Goal: Complete application form: Complete application form

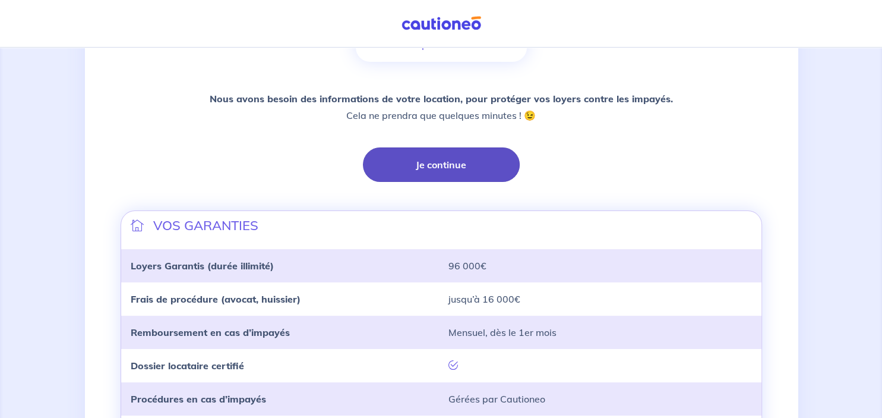
scroll to position [238, 0]
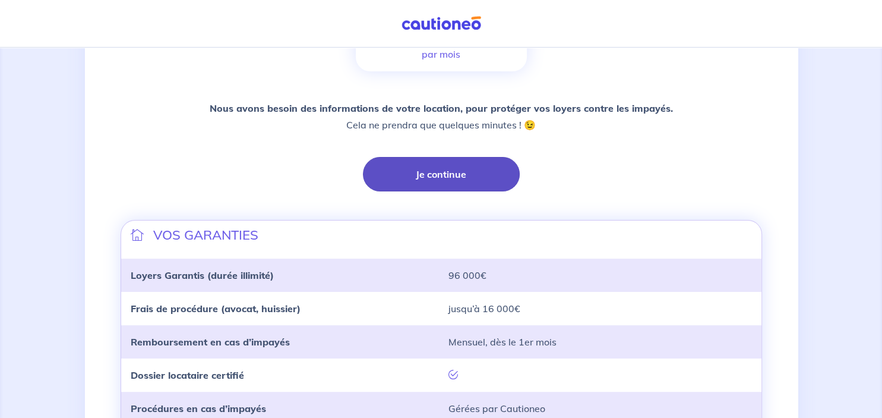
click at [426, 172] on button "Je continue" at bounding box center [441, 174] width 157 height 34
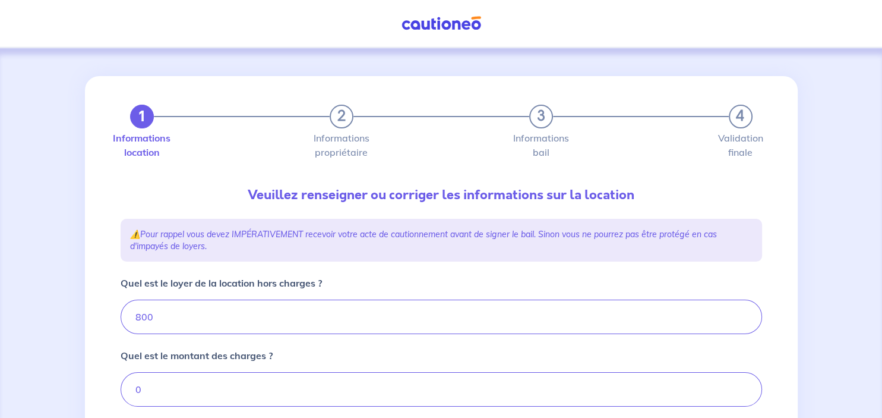
type input "800"
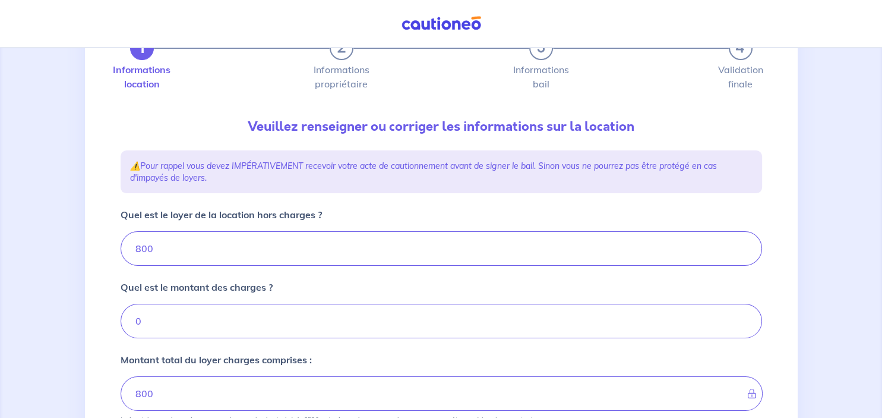
scroll to position [69, 0]
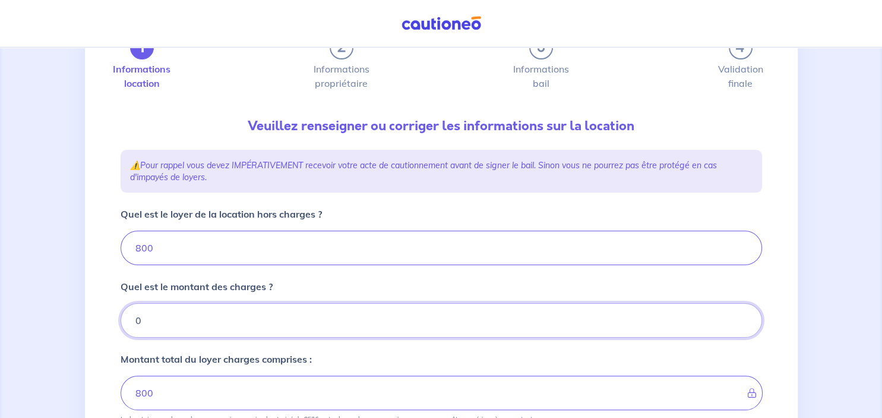
click at [222, 328] on input "0" at bounding box center [441, 320] width 641 height 34
type input "1"
type input "801"
type input "170"
type input "970"
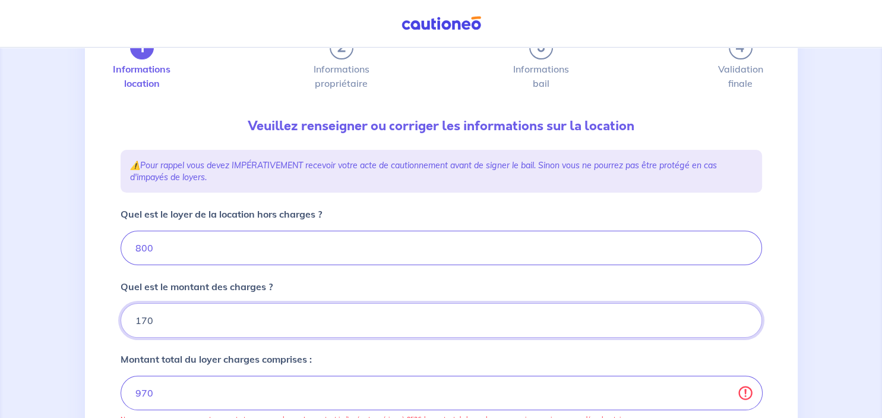
type input "170"
click at [163, 247] on input "800" at bounding box center [441, 247] width 641 height 34
type input "8"
type input "178"
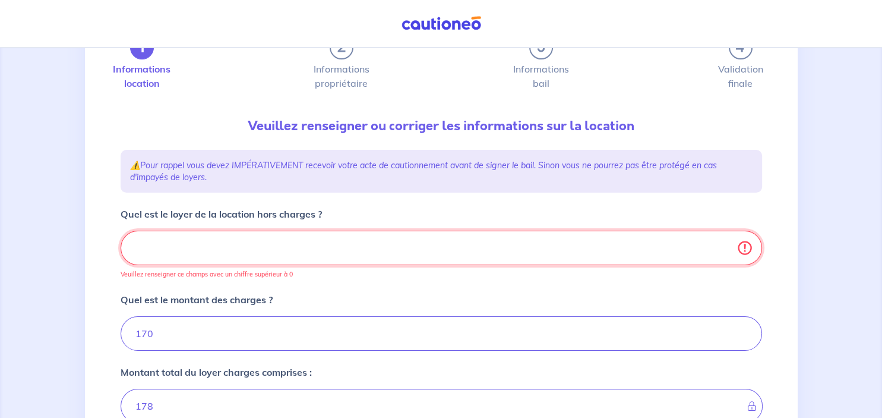
type input "170"
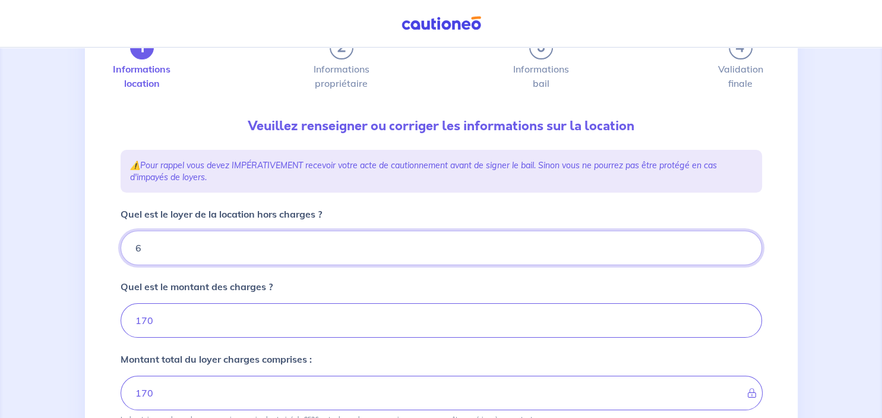
type input "63"
type input "233"
type input "630"
type input "800"
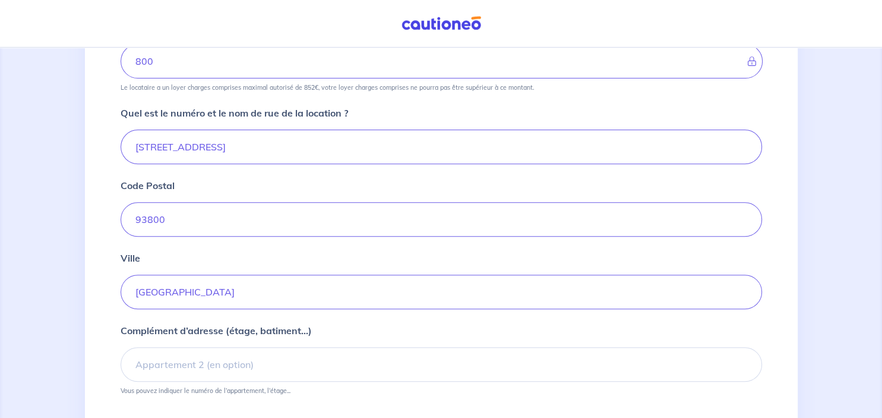
scroll to position [448, 0]
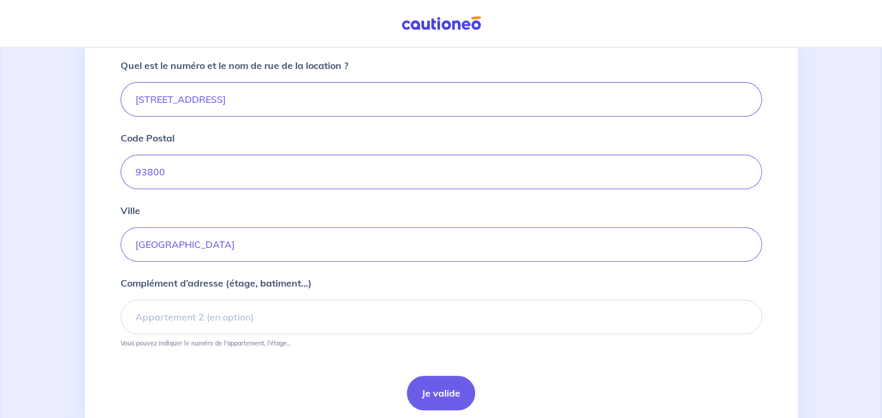
type input "630"
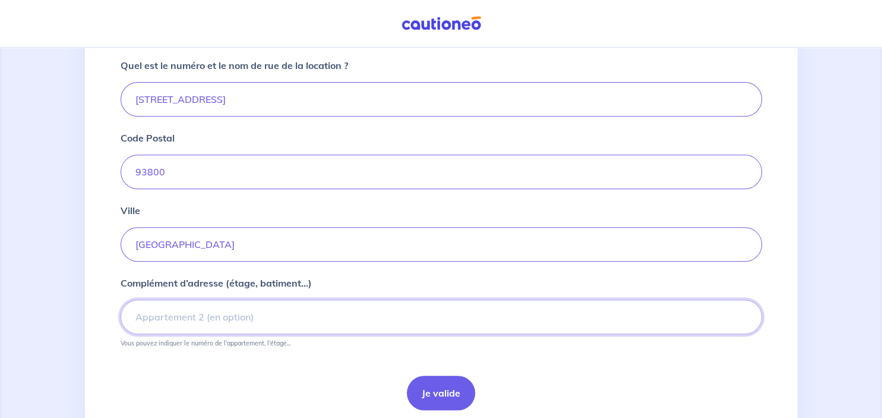
click at [220, 322] on input "Complément d’adresse (étage, batiment...)" at bounding box center [441, 316] width 641 height 34
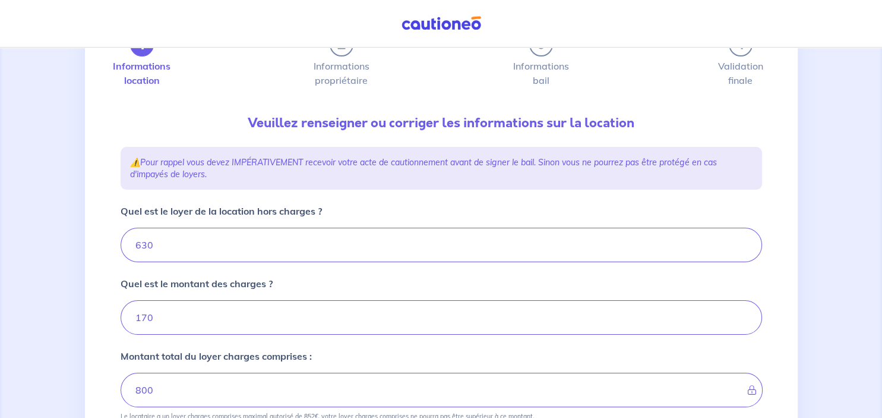
scroll to position [69, 0]
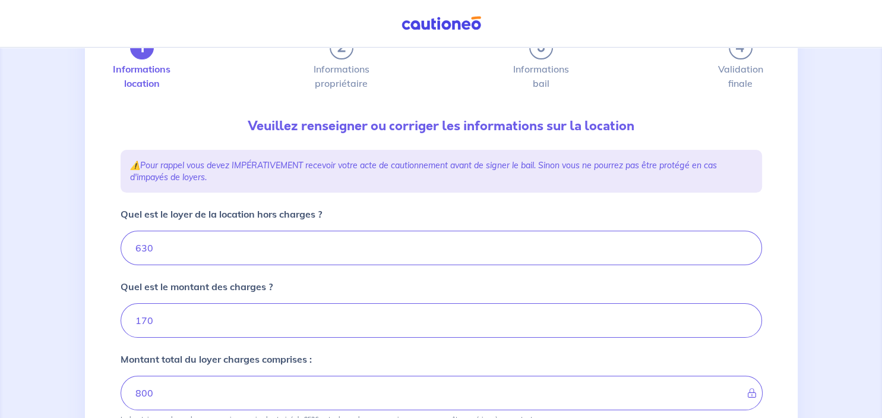
type input "1er étage"
click at [146, 315] on input "170" at bounding box center [441, 320] width 641 height 34
type input "10"
type input "640"
type input "630"
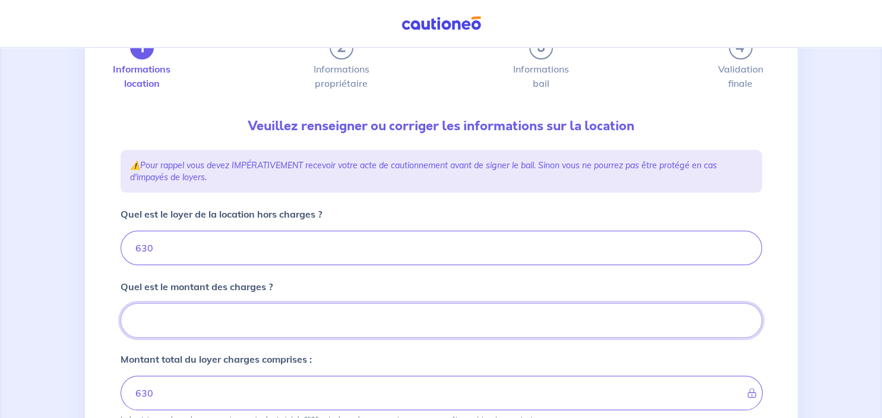
type input "10"
type input "640"
type input "150"
type input "780"
type input "150"
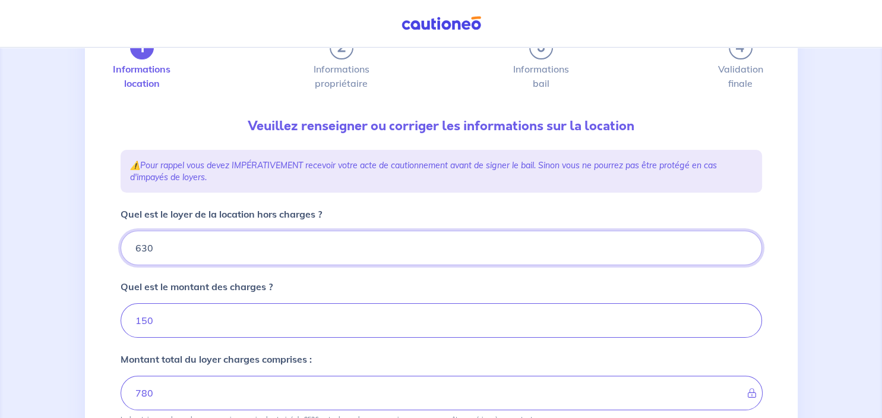
click at [148, 248] on input "630" at bounding box center [441, 247] width 641 height 34
type input "60"
type input "210"
type input "650"
type input "800"
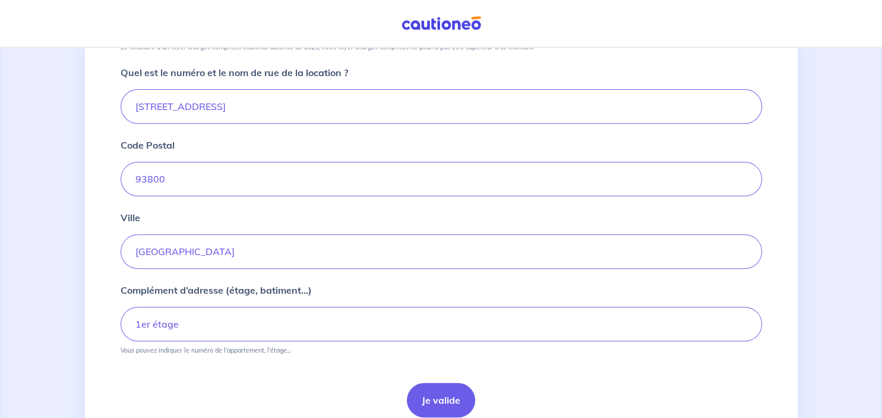
scroll to position [490, 0]
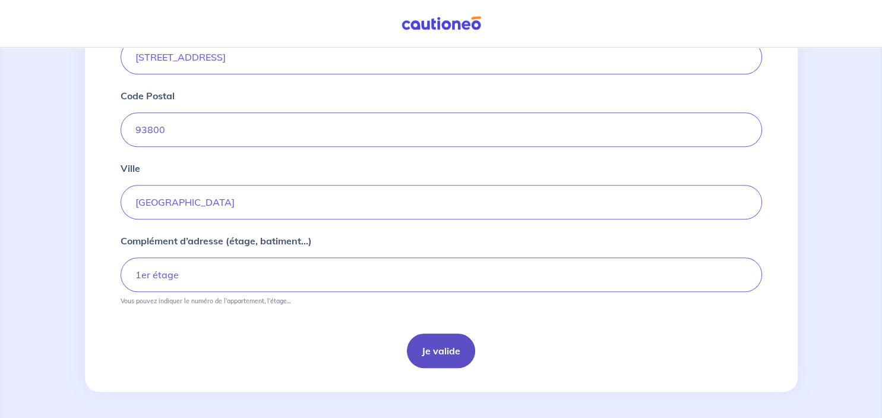
type input "650"
click at [461, 347] on button "Je valide" at bounding box center [441, 350] width 68 height 34
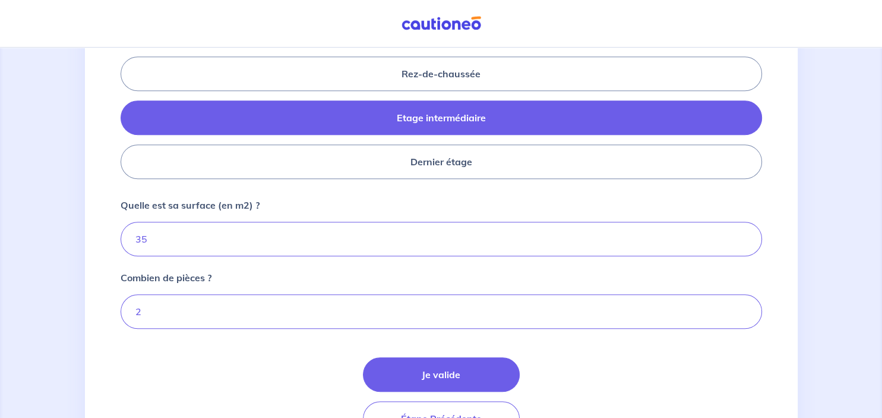
scroll to position [594, 0]
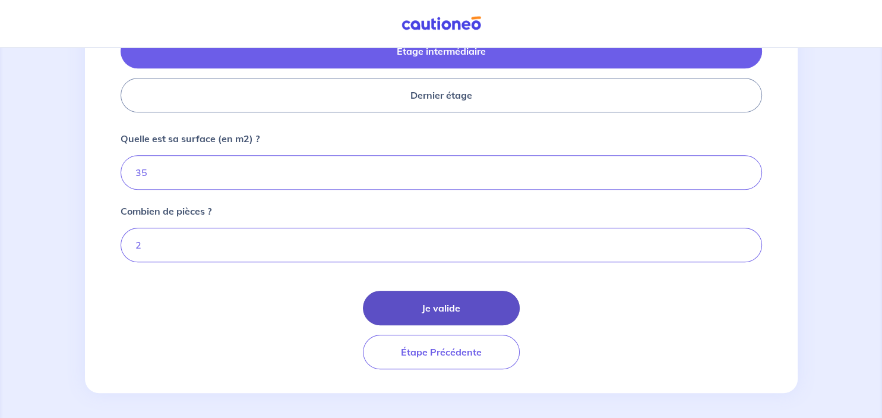
click at [418, 301] on button "Je valide" at bounding box center [441, 307] width 157 height 34
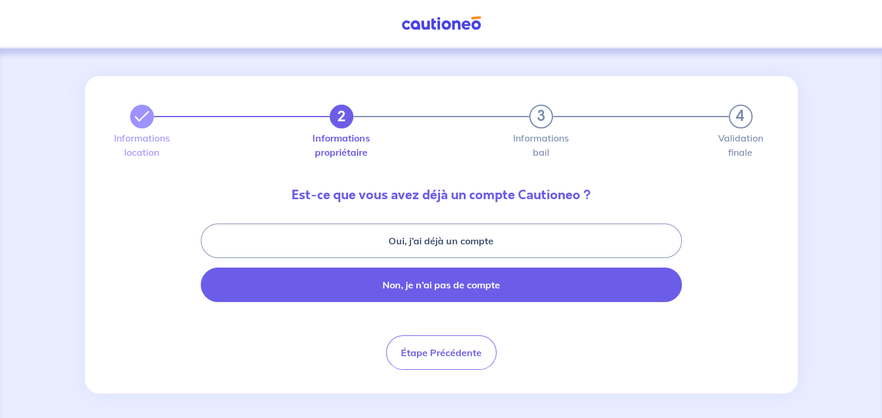
click at [520, 287] on button "Non, je n’ai pas de compte" at bounding box center [441, 284] width 481 height 34
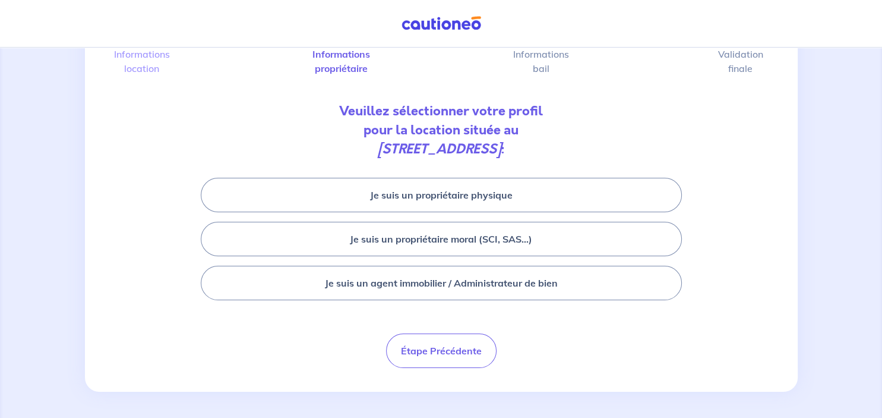
scroll to position [85, 0]
click at [520, 287] on button "Je suis un agent immobilier / Administrateur de bien" at bounding box center [441, 281] width 481 height 34
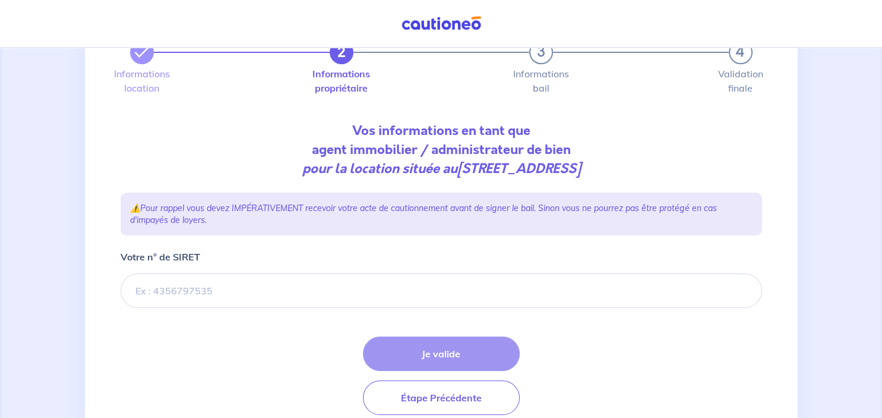
scroll to position [65, 0]
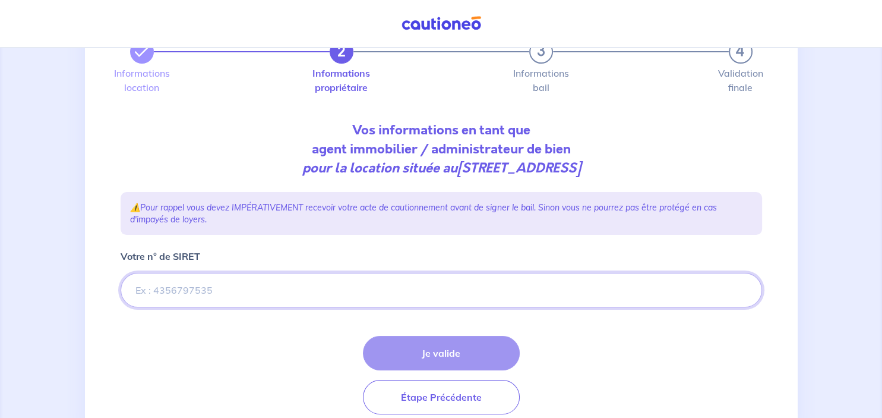
click at [410, 295] on input "Votre n° de SIRET" at bounding box center [441, 290] width 641 height 34
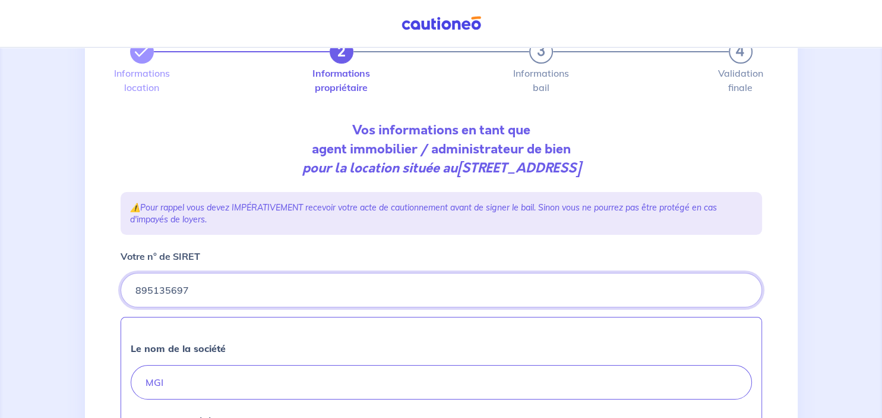
type input "895135697"
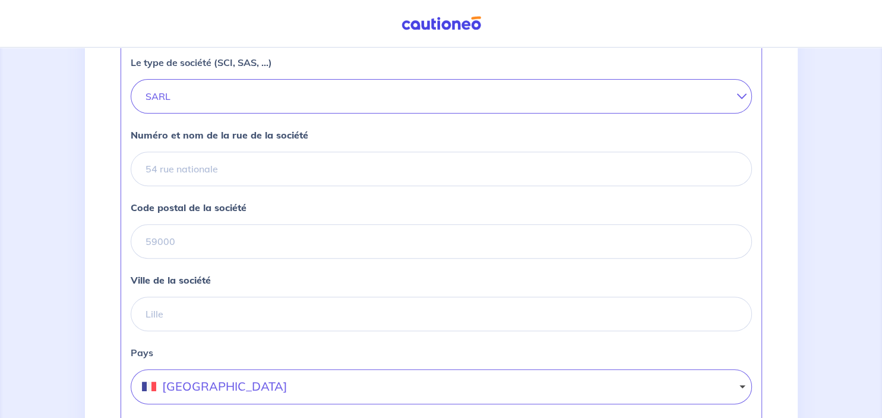
scroll to position [422, 0]
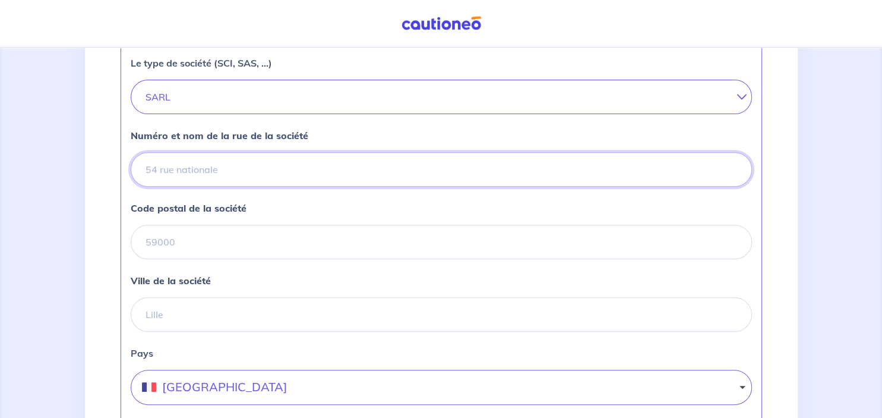
click at [337, 162] on input "Numéro et nom de la rue de la société" at bounding box center [441, 169] width 621 height 34
type input "[STREET_ADDRESS]"
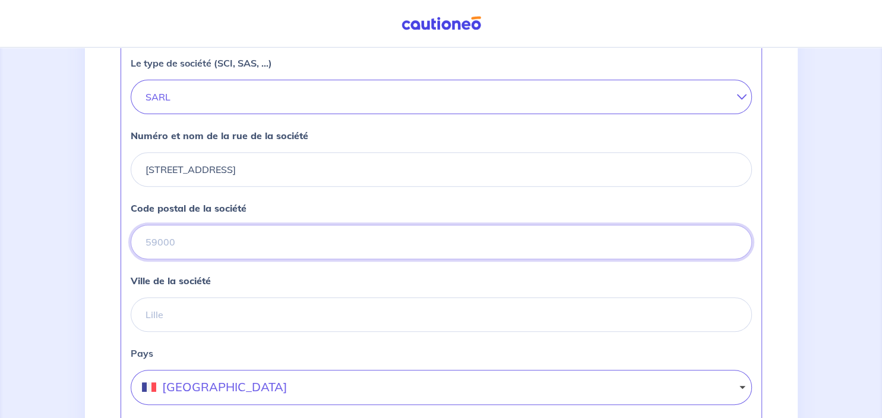
click at [310, 237] on input "Code postal de la société" at bounding box center [441, 241] width 621 height 34
type input "95870"
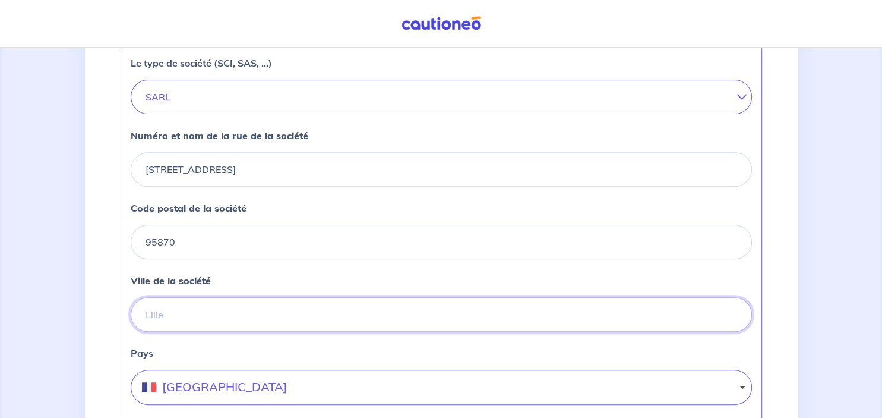
click at [299, 301] on input "Ville de la société" at bounding box center [441, 314] width 621 height 34
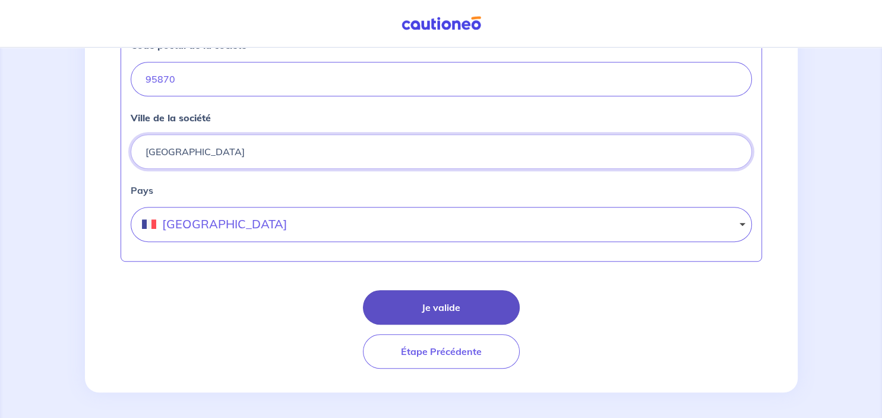
type input "[GEOGRAPHIC_DATA]"
click at [438, 298] on button "Je valide" at bounding box center [441, 307] width 157 height 34
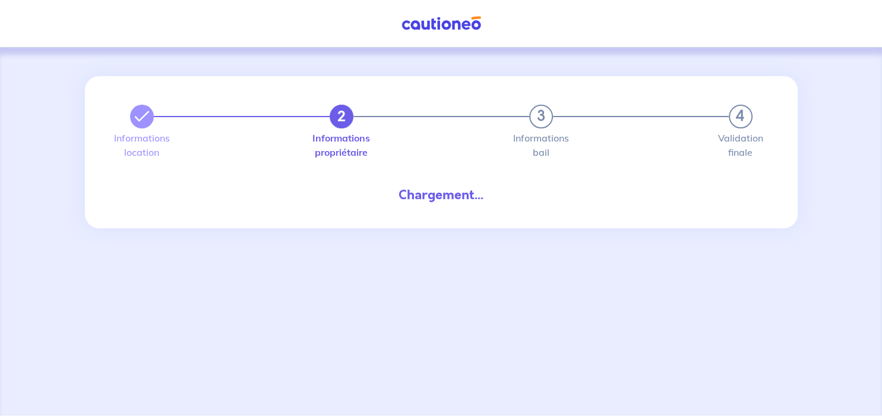
select select "FR"
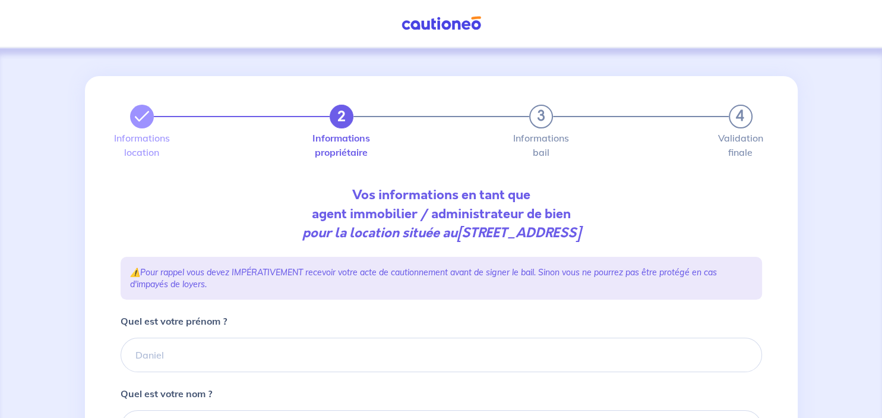
type input "06 98 73 55 59"
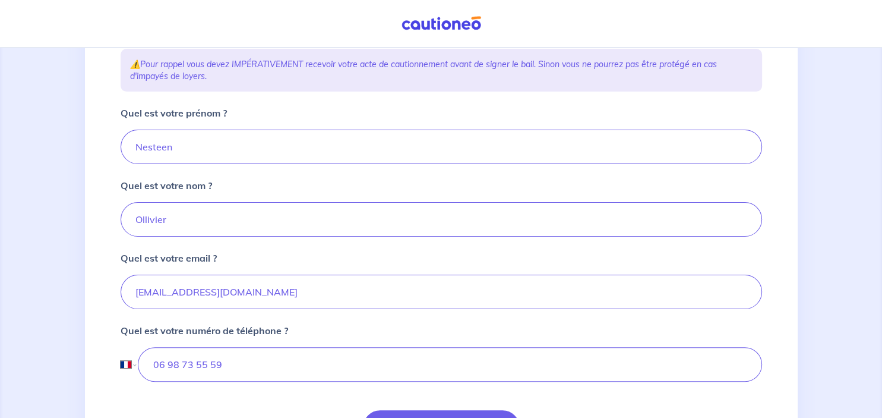
scroll to position [209, 0]
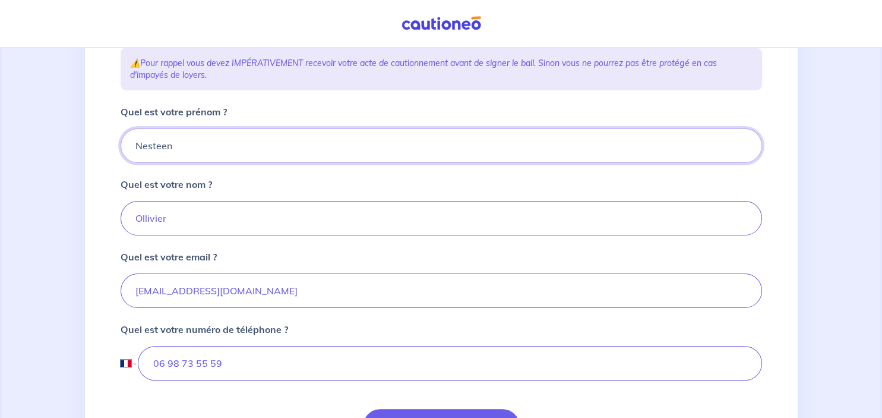
click at [224, 159] on input "Quel est votre prénom ?" at bounding box center [441, 145] width 641 height 34
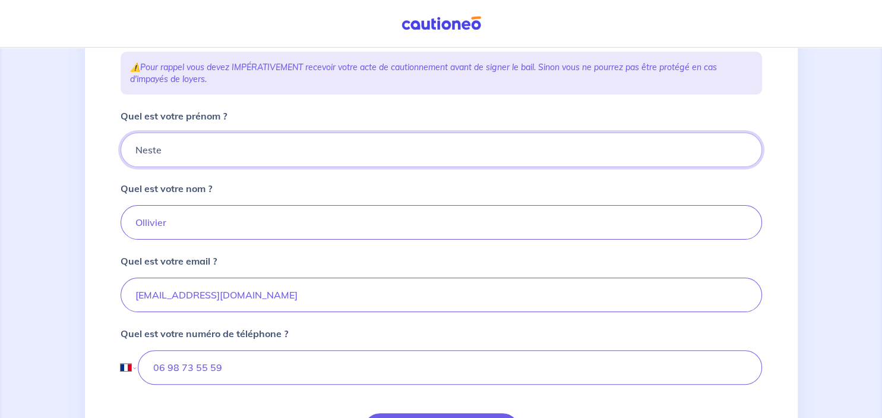
scroll to position [204, 0]
type input "N"
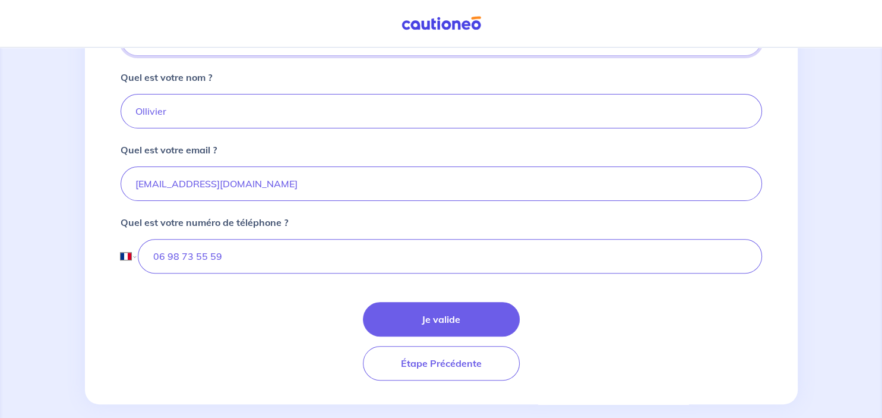
scroll to position [329, 0]
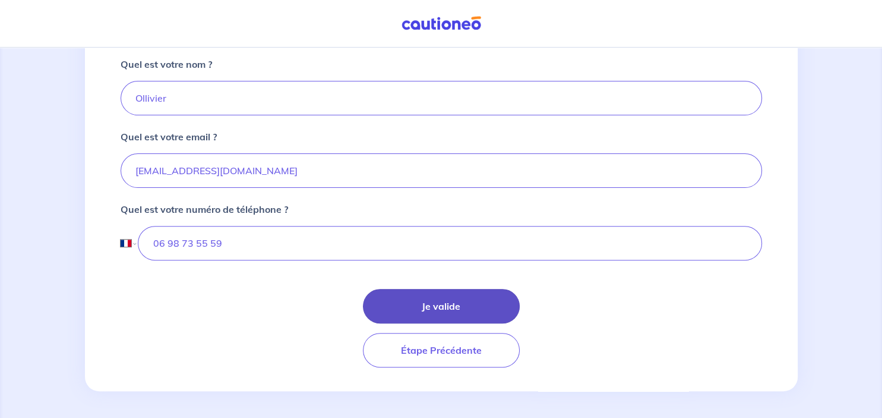
type input "[PERSON_NAME]"
click at [426, 295] on button "Je valide" at bounding box center [441, 306] width 157 height 34
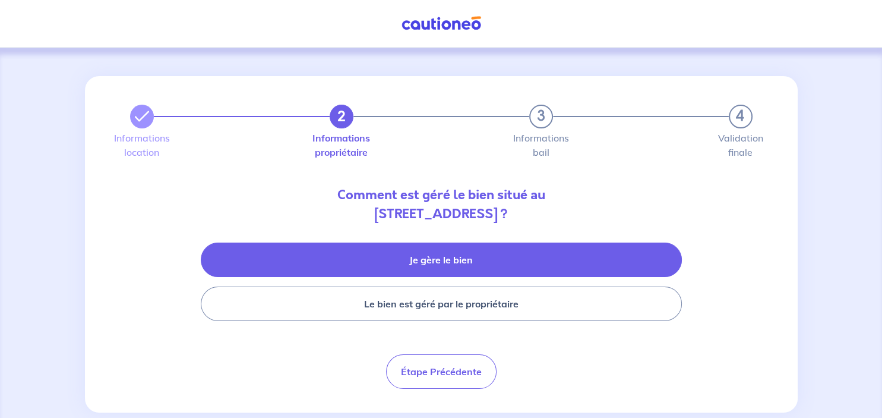
click at [438, 263] on button "Je gère le bien" at bounding box center [441, 259] width 481 height 34
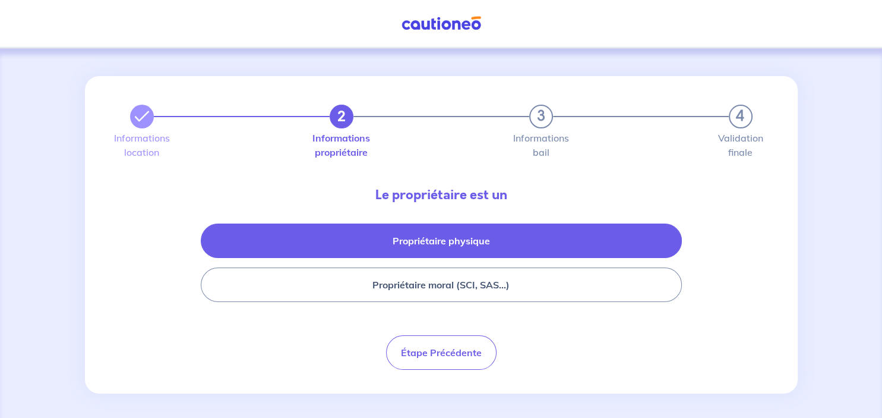
click at [444, 241] on button "Propriétaire physique" at bounding box center [441, 240] width 481 height 34
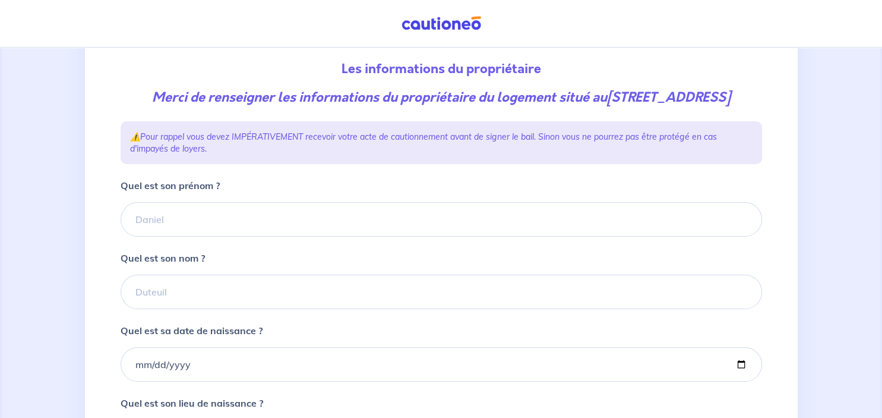
scroll to position [128, 0]
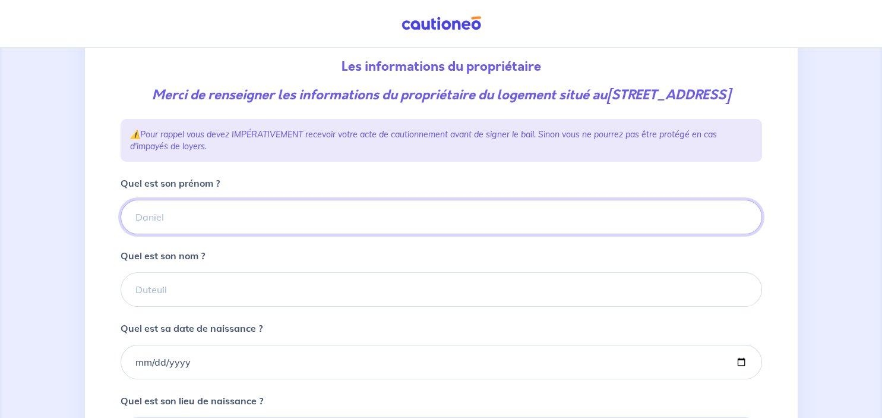
click at [293, 234] on input "Quel est son prénom ?" at bounding box center [441, 217] width 641 height 34
type input "FORTUNAT"
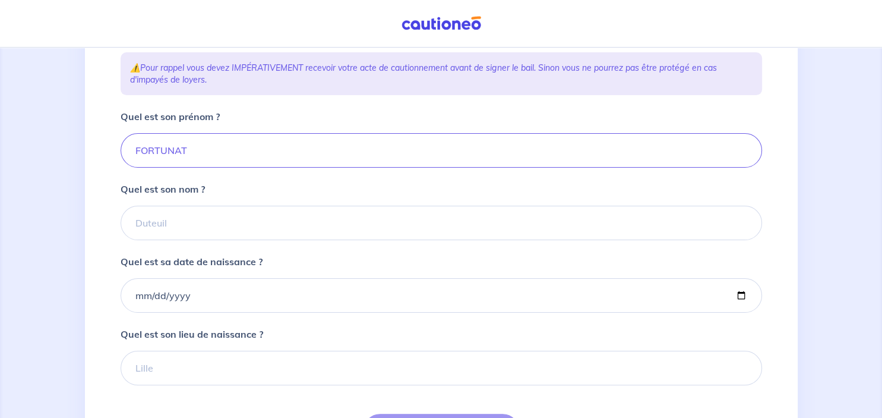
scroll to position [197, 0]
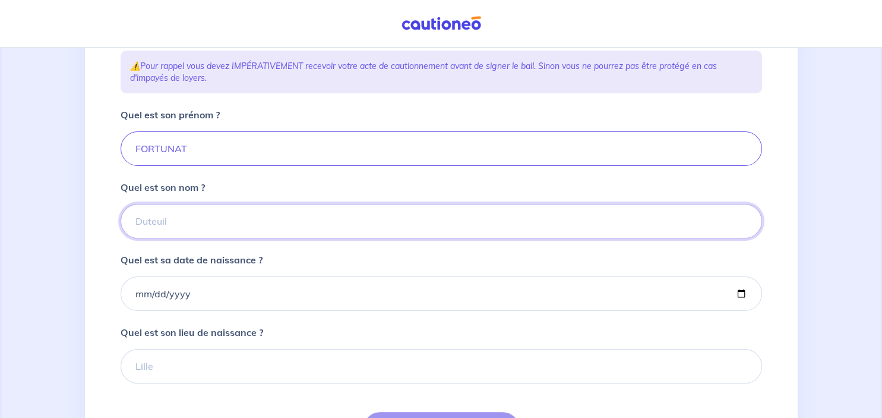
click at [168, 231] on input "Quel est son nom ?" at bounding box center [441, 221] width 641 height 34
type input "MABHOUMA"
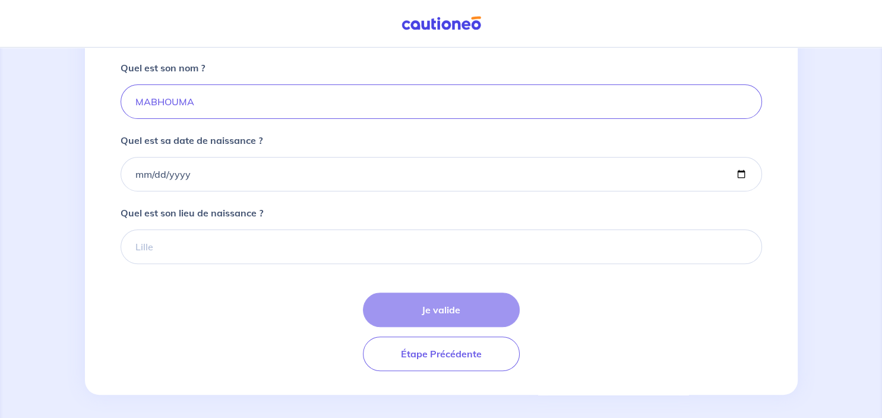
scroll to position [317, 0]
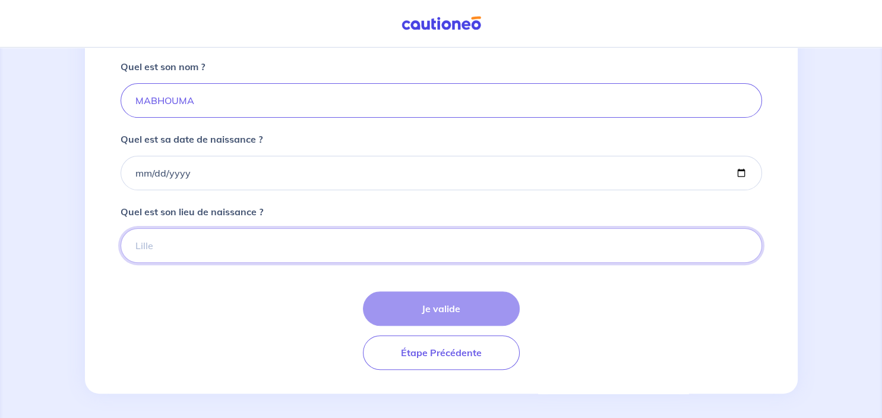
click at [154, 261] on input "Quel est son lieu de naissance ?" at bounding box center [441, 245] width 641 height 34
type input "[GEOGRAPHIC_DATA]"
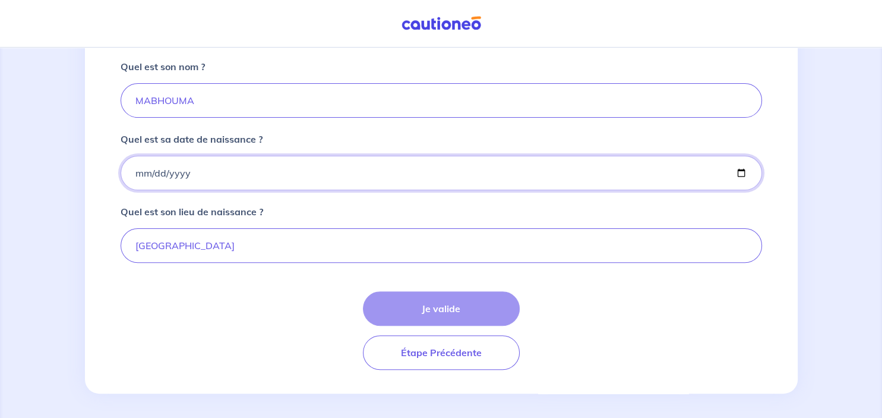
click at [151, 190] on input "Quel est sa date de naissance ?" at bounding box center [441, 173] width 641 height 34
click at [139, 190] on input "Quel est sa date de naissance ?" at bounding box center [441, 173] width 641 height 34
type input "[DATE]"
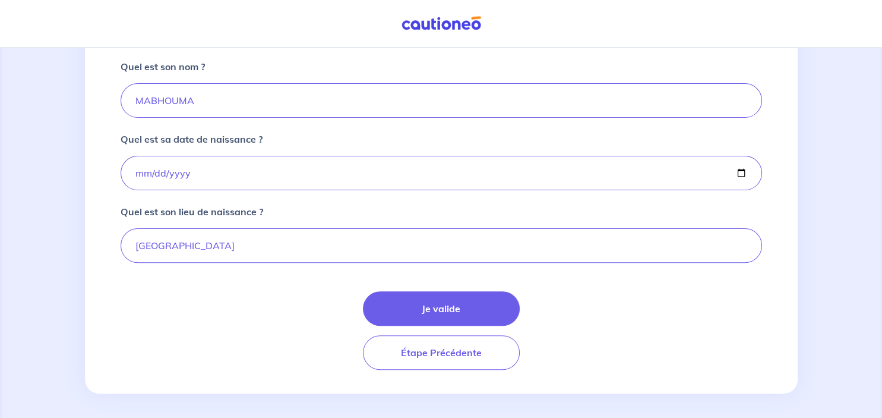
click at [576, 352] on div "Je valide Étape Précédente" at bounding box center [441, 330] width 641 height 78
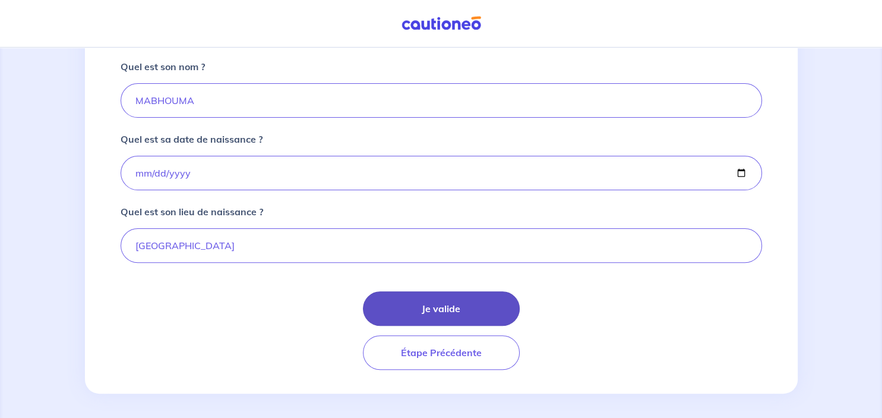
click at [460, 317] on button "Je valide" at bounding box center [441, 308] width 157 height 34
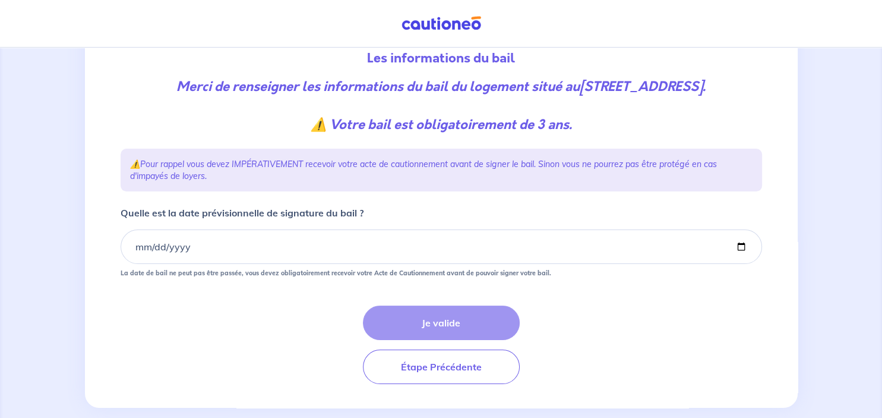
scroll to position [141, 0]
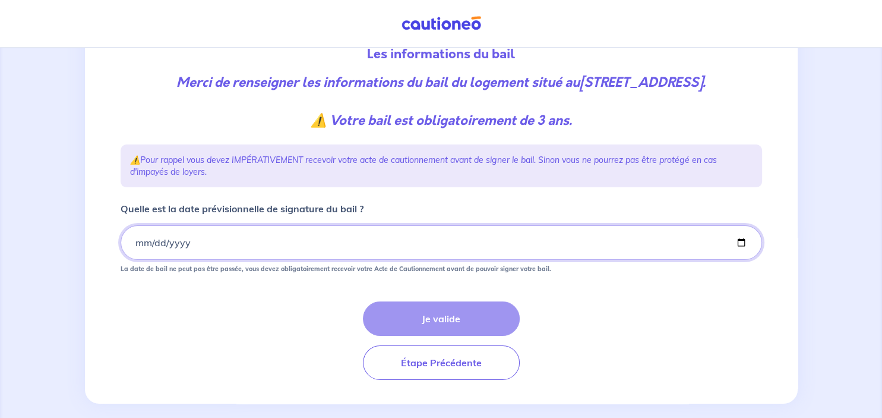
click at [135, 260] on input "Quelle est la date prévisionnelle de signature du bail ?" at bounding box center [441, 242] width 641 height 34
type input "[DATE]"
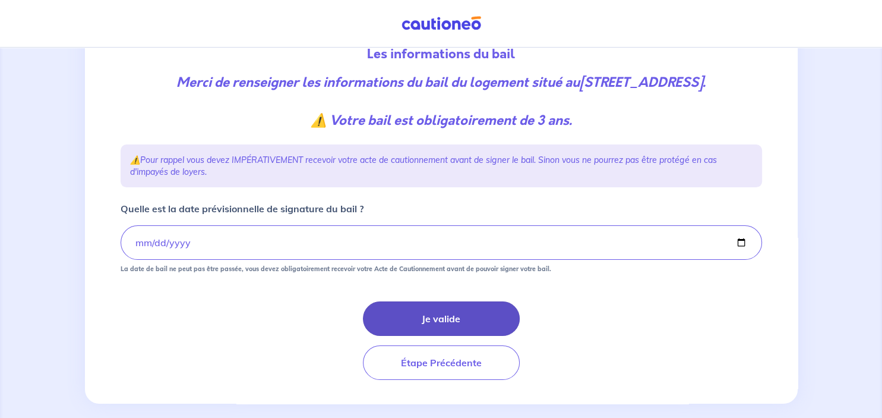
click at [444, 324] on button "Je valide" at bounding box center [441, 318] width 157 height 34
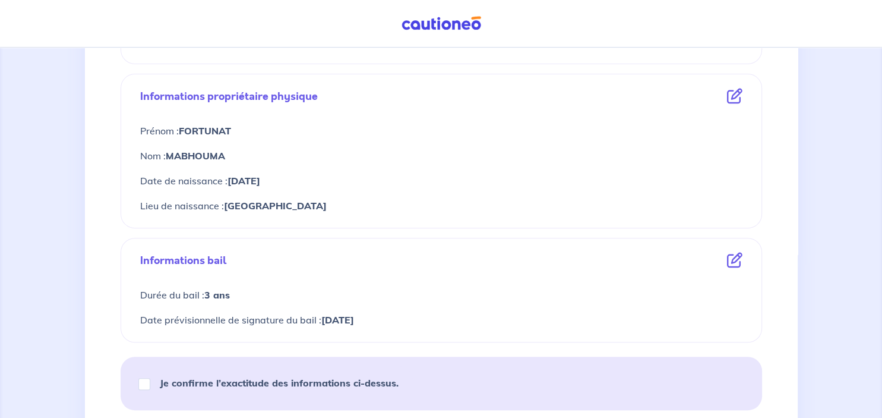
scroll to position [575, 0]
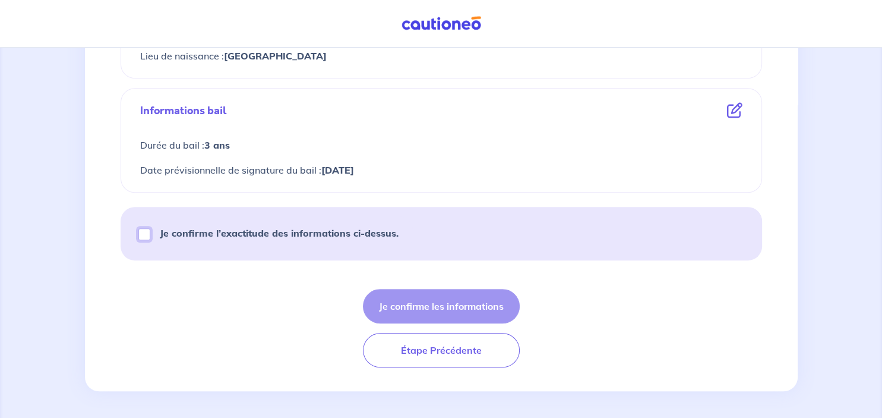
click at [144, 229] on input "Je confirme l’exactitude des informations ci-dessus." at bounding box center [144, 234] width 12 height 12
checkbox input "true"
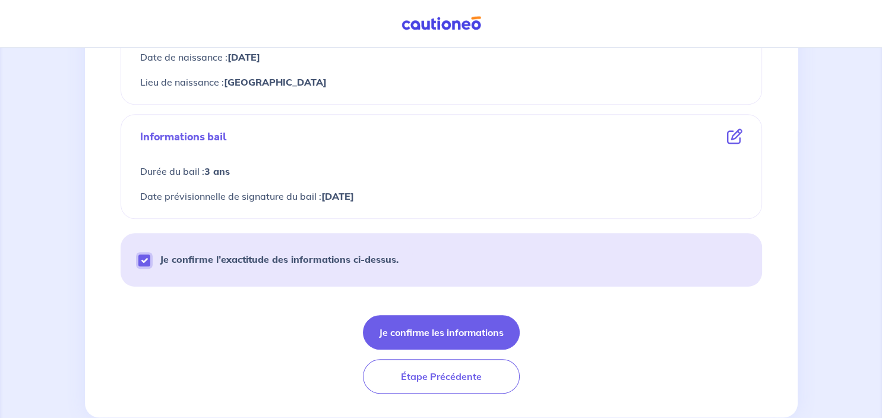
scroll to position [552, 0]
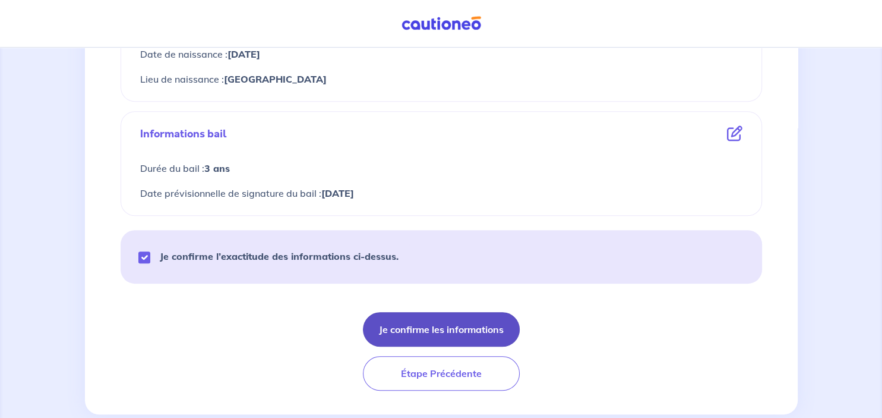
click at [472, 318] on button "Je confirme les informations" at bounding box center [441, 329] width 157 height 34
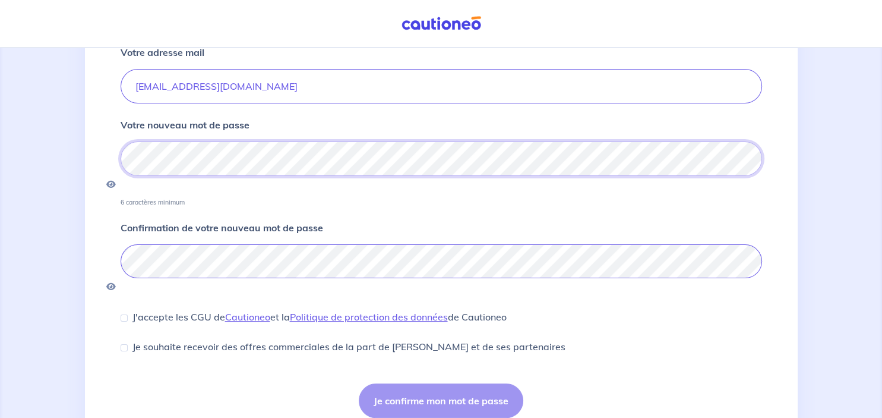
scroll to position [151, 0]
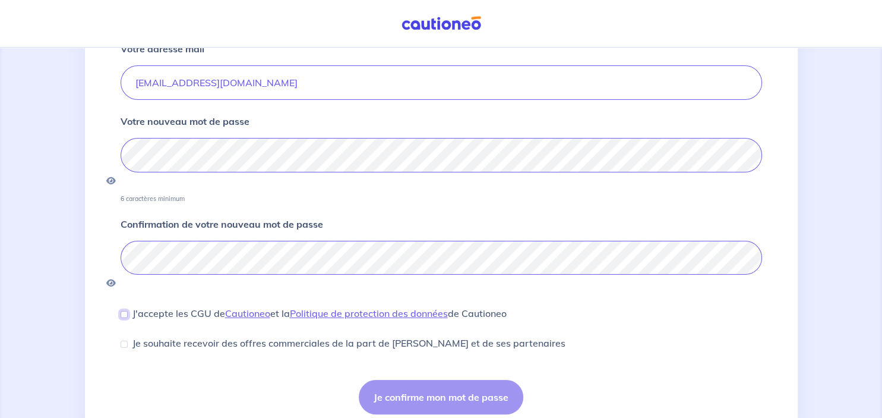
click at [121, 311] on input "J'accepte les CGU de [PERSON_NAME] et la Politique de protection des données de…" at bounding box center [124, 314] width 7 height 7
checkbox input "true"
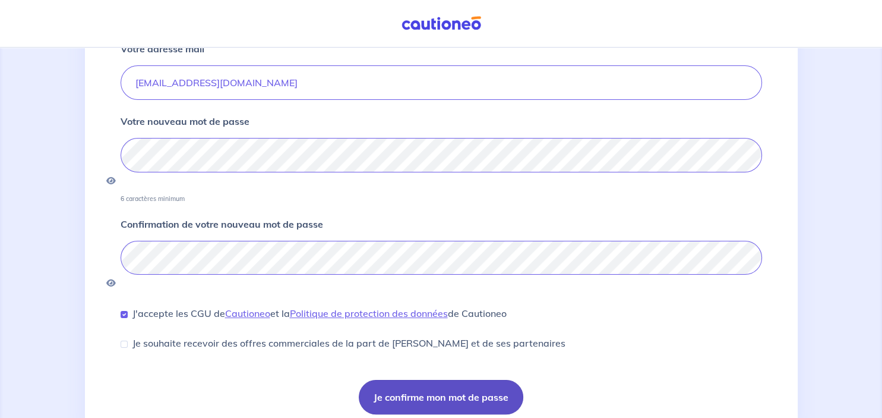
click at [439, 380] on button "Je confirme mon mot de passe" at bounding box center [441, 397] width 165 height 34
